Goal: Entertainment & Leisure: Consume media (video, audio)

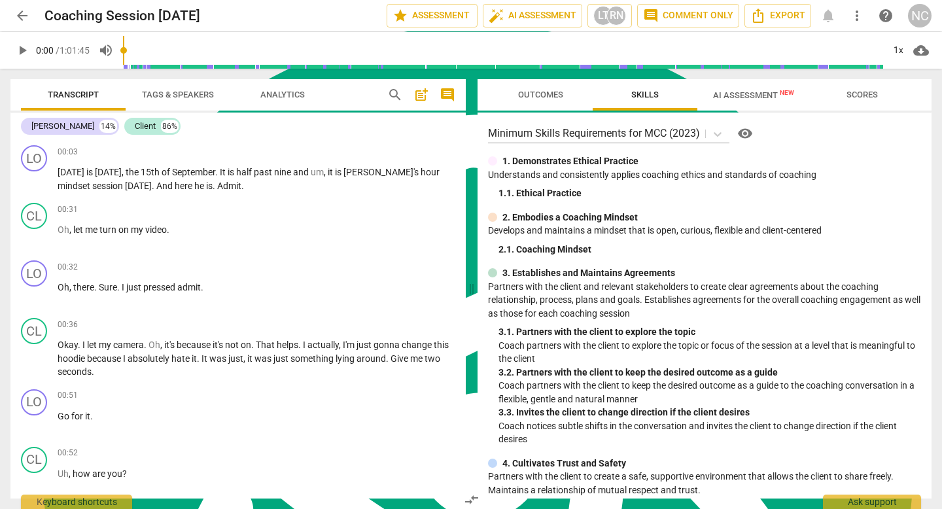
click at [23, 47] on span "play_arrow" at bounding box center [22, 51] width 16 height 16
click at [23, 47] on span "pause" at bounding box center [22, 51] width 16 height 16
click at [23, 47] on span "play_arrow" at bounding box center [22, 51] width 16 height 16
click at [157, 49] on input "range" at bounding box center [137, 50] width 39 height 3
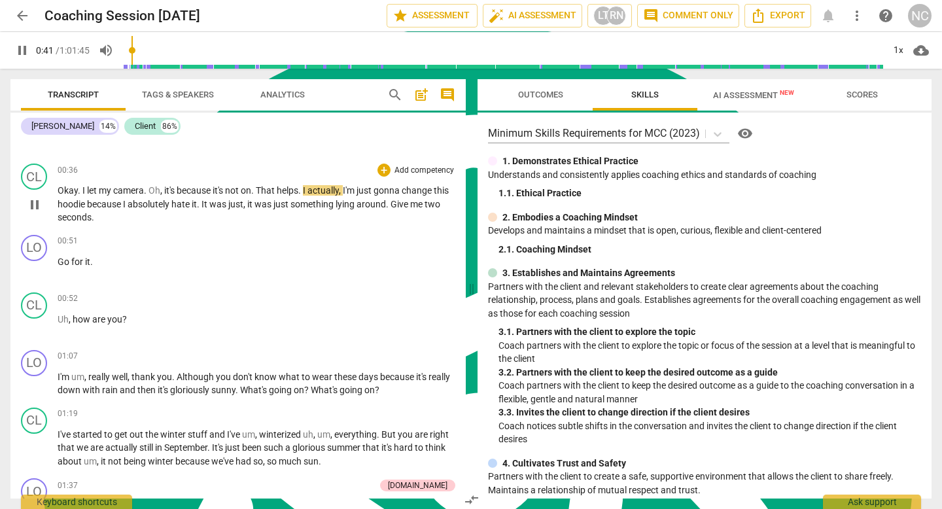
scroll to position [173, 0]
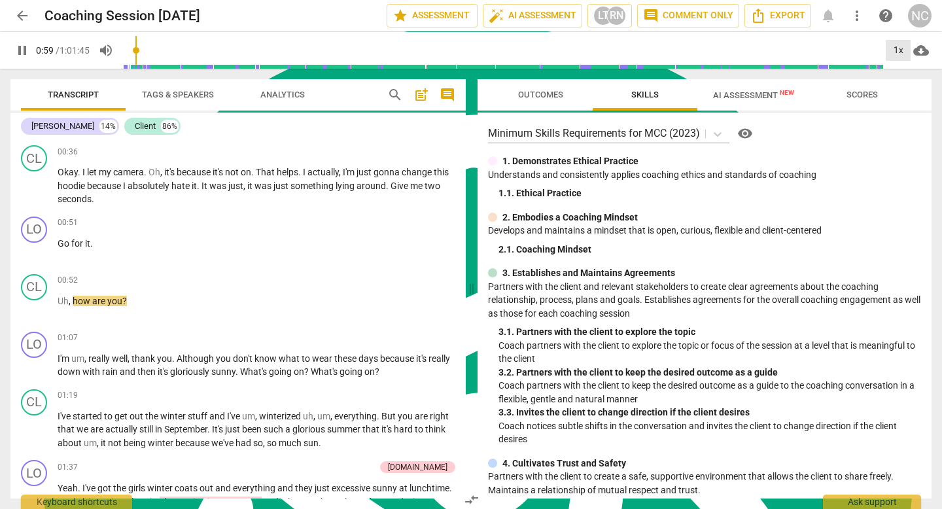
click at [898, 48] on div "1x" at bounding box center [898, 50] width 25 height 21
click at [900, 97] on li "1.25x" at bounding box center [908, 102] width 44 height 25
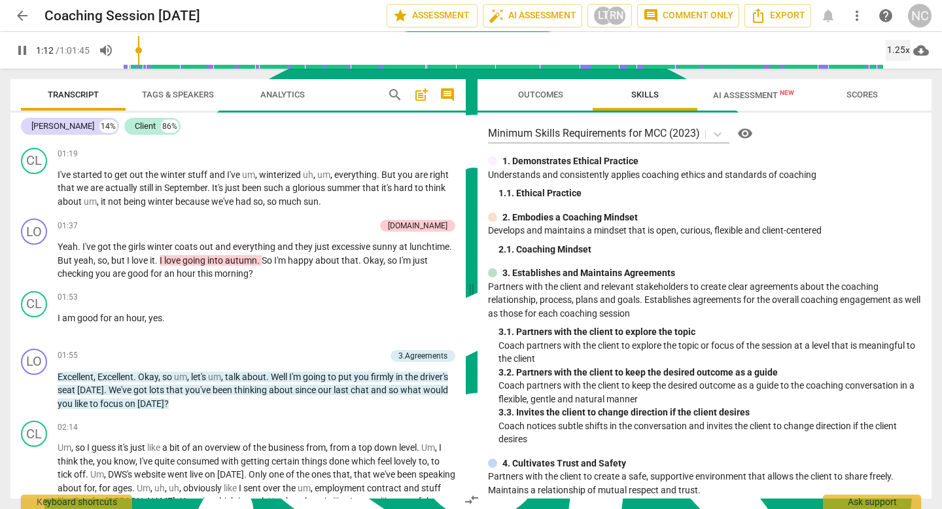
scroll to position [449, 0]
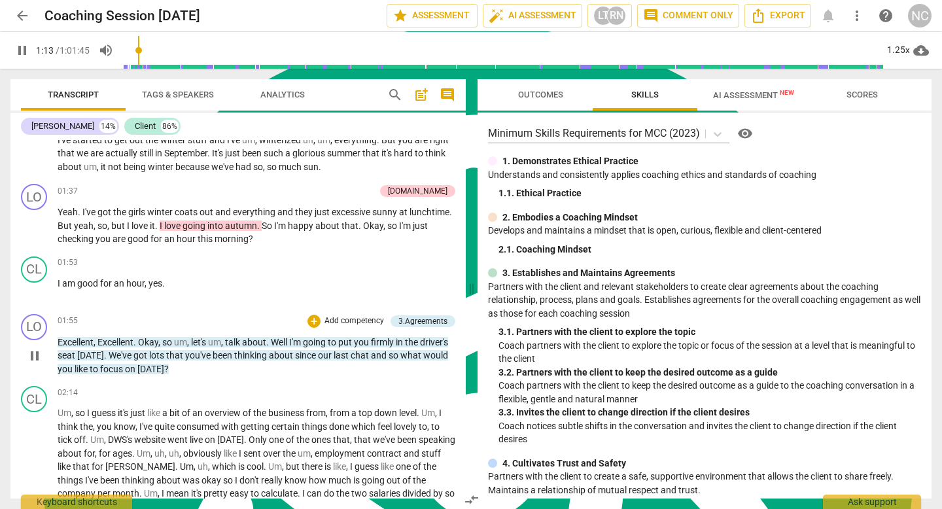
click at [269, 311] on div "LO play_arrow pause 01:55 + Add competency 3.Agreements keyboard_arrow_right Ex…" at bounding box center [237, 345] width 455 height 73
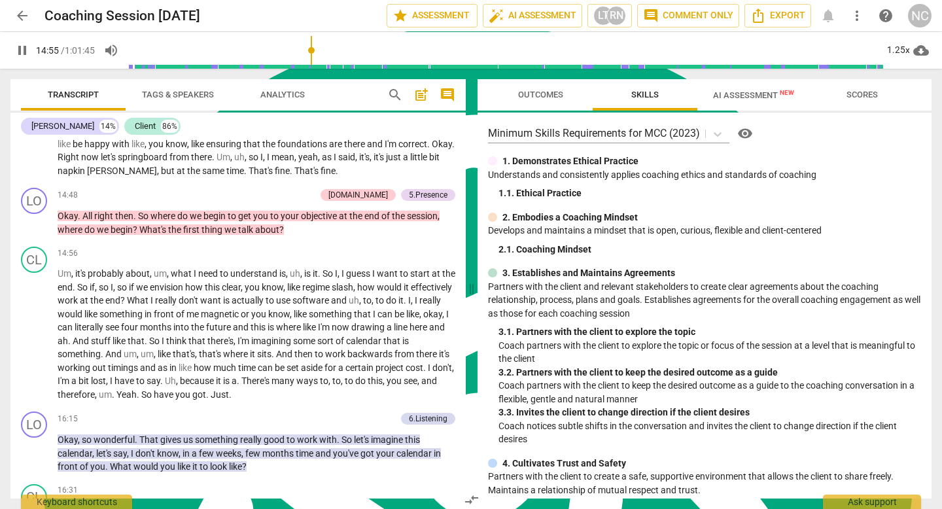
scroll to position [2486, 0]
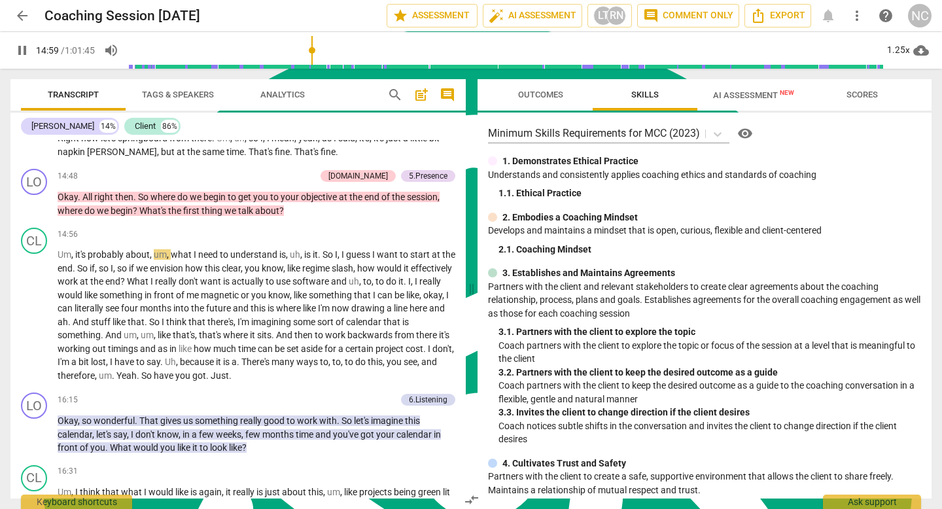
click at [22, 49] on span "pause" at bounding box center [22, 51] width 16 height 16
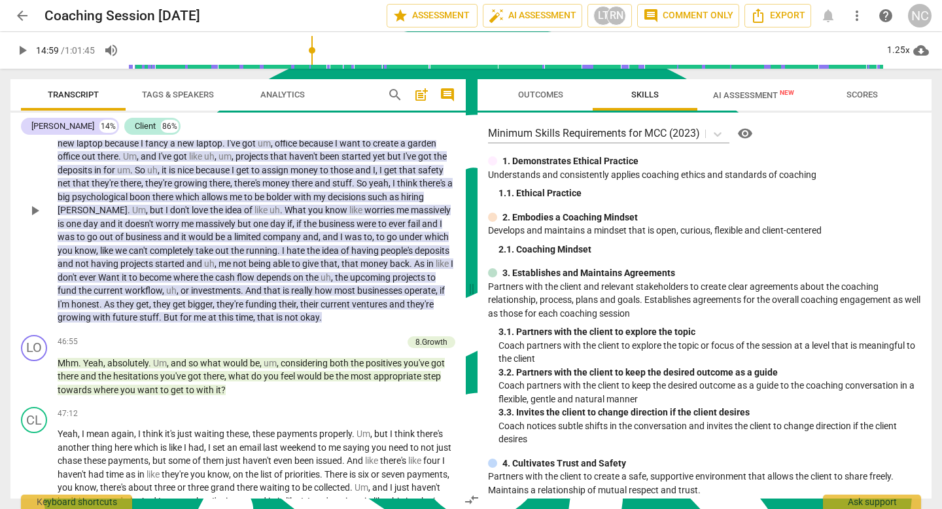
scroll to position [7045, 0]
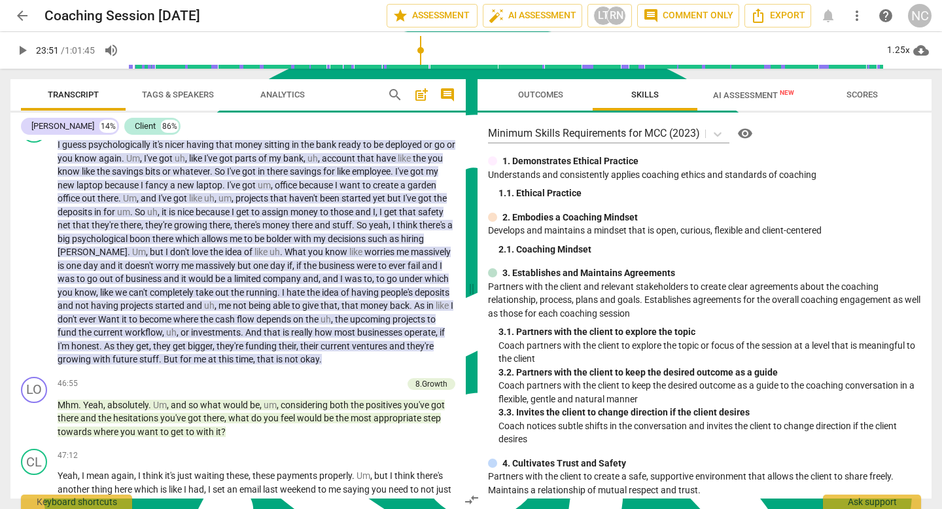
drag, startPoint x: 315, startPoint y: 50, endPoint x: 421, endPoint y: 45, distance: 106.8
click at [421, 45] on input "range" at bounding box center [505, 50] width 755 height 42
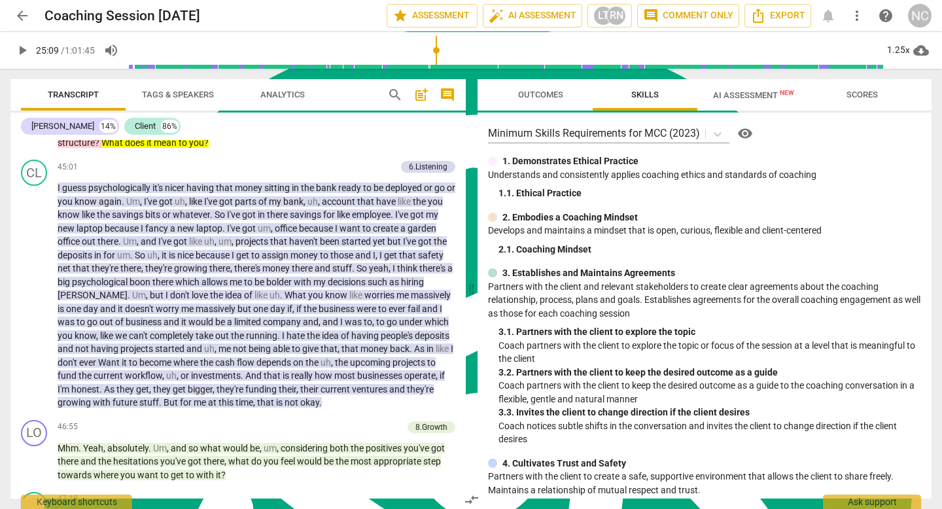
scroll to position [4162, 0]
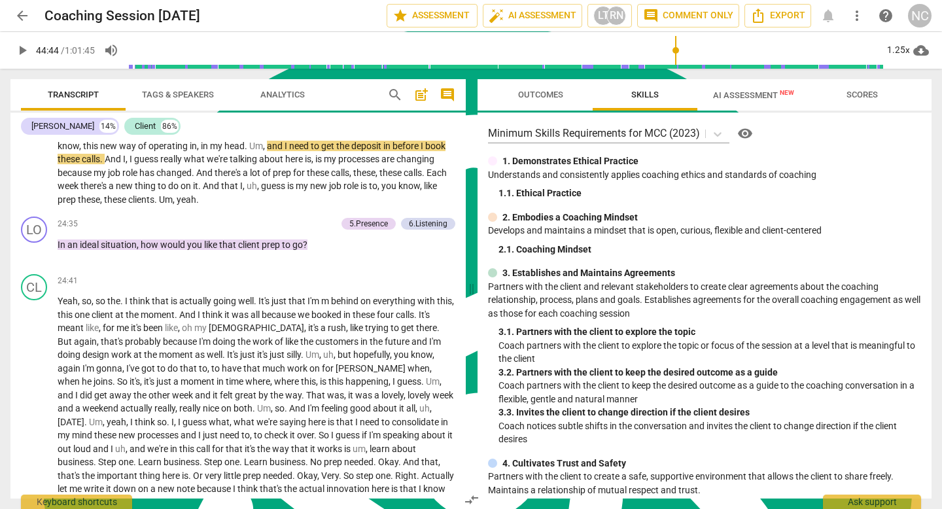
drag, startPoint x: 423, startPoint y: 50, endPoint x: 675, endPoint y: 57, distance: 252.0
click at [675, 57] on input "range" at bounding box center [505, 50] width 755 height 42
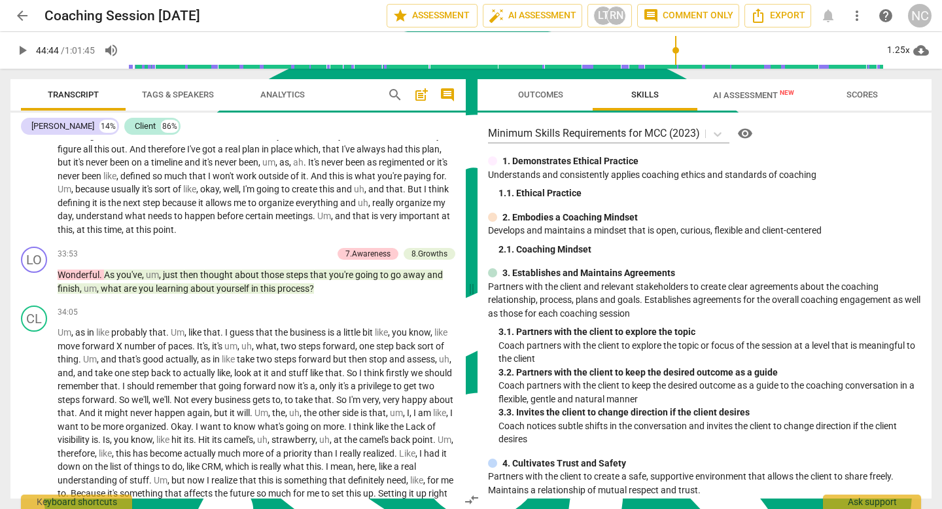
scroll to position [5767, 0]
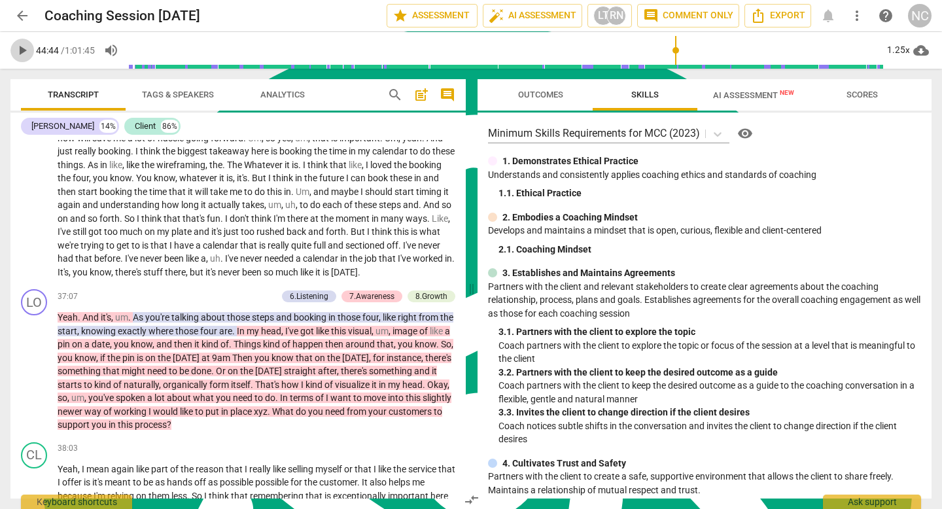
click at [22, 51] on span "play_arrow" at bounding box center [22, 51] width 16 height 16
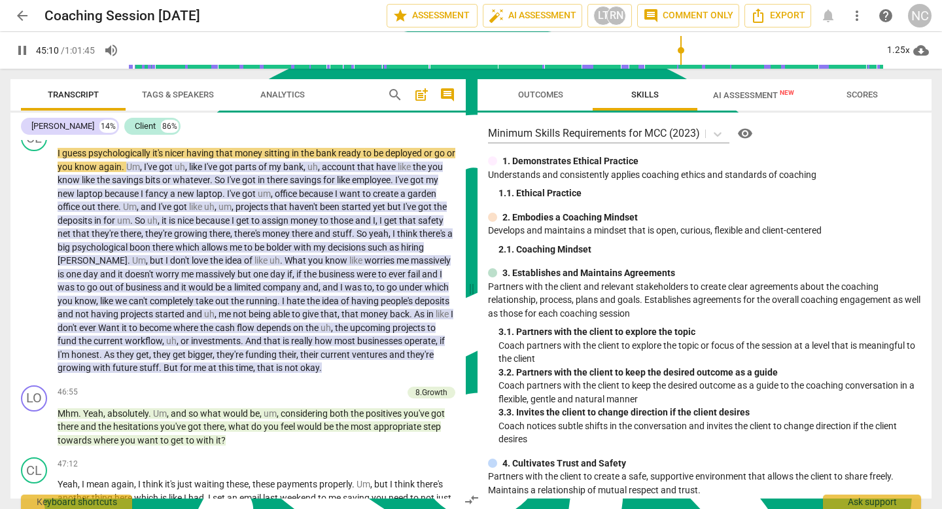
scroll to position [7047, 0]
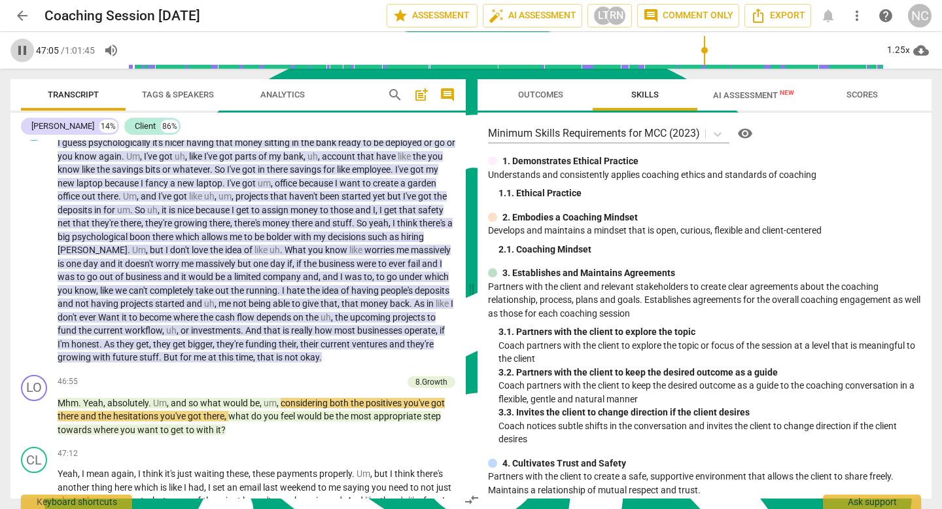
click at [21, 48] on span "pause" at bounding box center [22, 51] width 16 height 16
type input "2826"
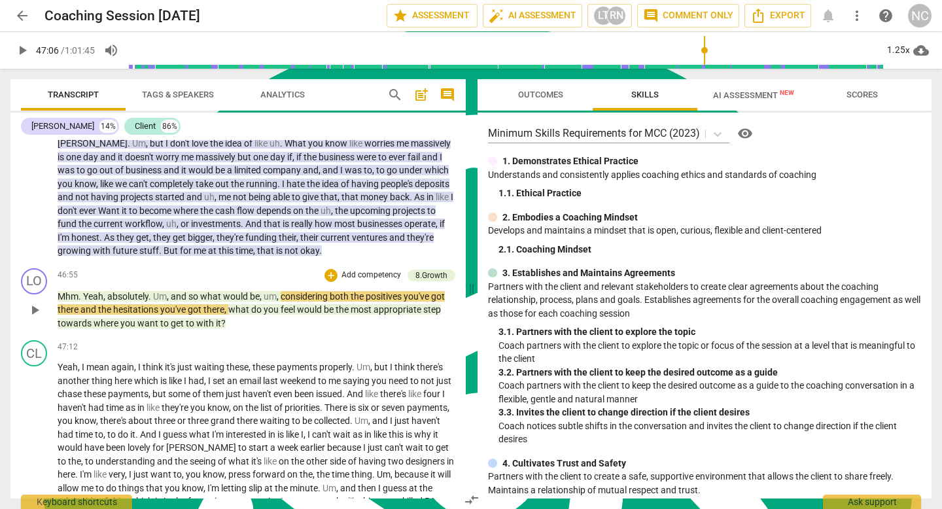
scroll to position [7155, 0]
